Goal: Navigation & Orientation: Find specific page/section

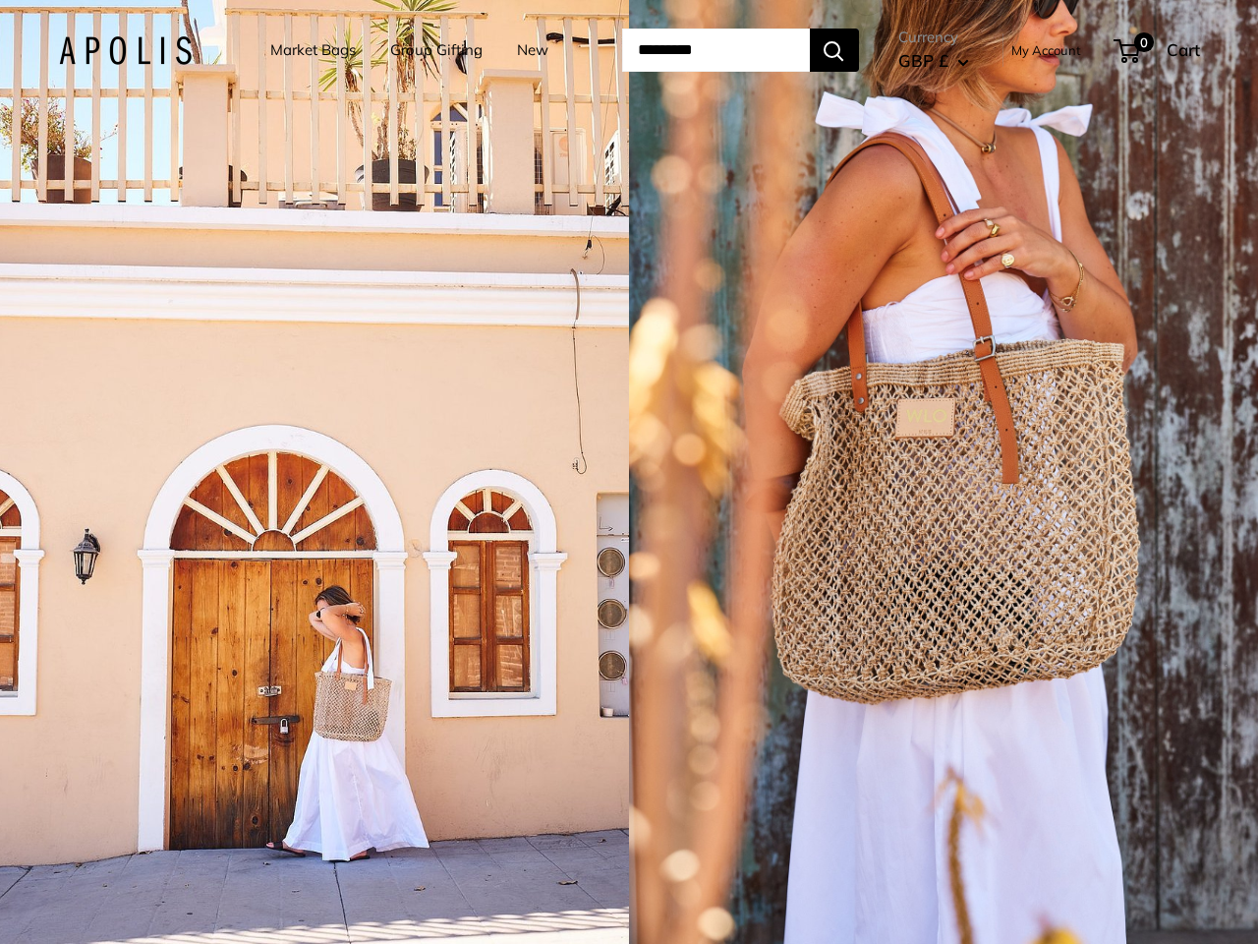
click at [629, 50] on input "Search..." at bounding box center [716, 50] width 188 height 43
click at [740, 50] on input "Search..." at bounding box center [716, 50] width 188 height 43
click at [315, 472] on div "1 / 5" at bounding box center [314, 472] width 629 height 944
click at [944, 472] on div "1 / 5" at bounding box center [943, 472] width 629 height 944
